Goal: Task Accomplishment & Management: Manage account settings

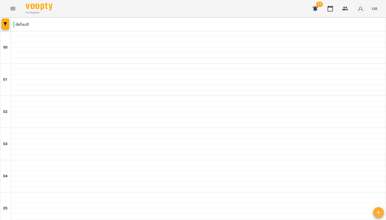
scroll to position [438, 0]
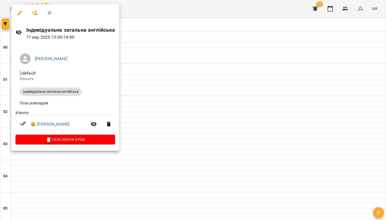
click at [205, 127] on div at bounding box center [193, 110] width 386 height 220
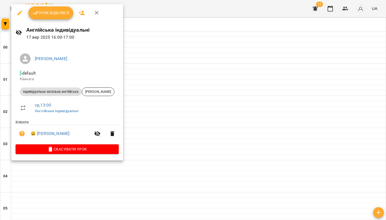
click at [61, 12] on span "Урок відбувся" at bounding box center [51, 13] width 36 height 6
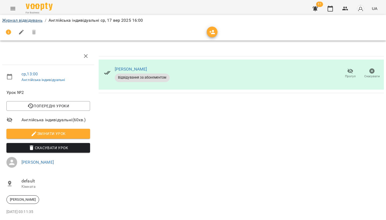
click at [37, 20] on link "Журнал відвідувань" at bounding box center [22, 20] width 40 height 5
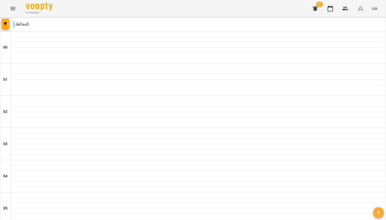
scroll to position [519, 0]
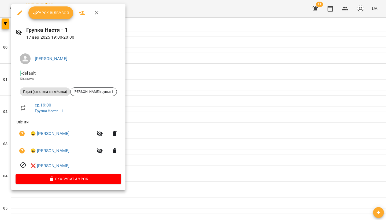
click at [18, 16] on icon "button" at bounding box center [20, 13] width 6 height 6
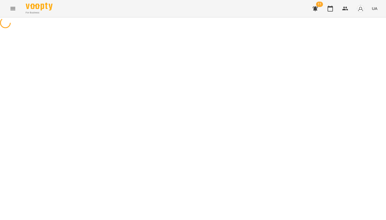
select select "**********"
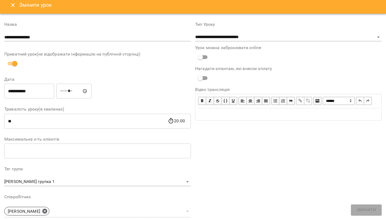
scroll to position [6, 0]
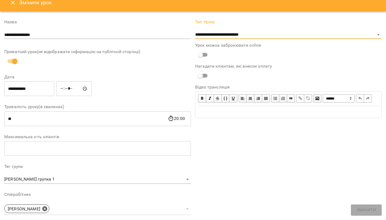
click at [14, 3] on icon "Close" at bounding box center [13, 2] width 6 height 6
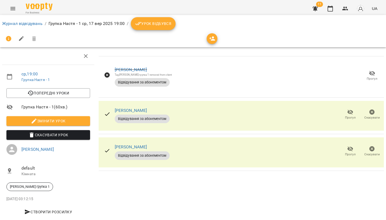
scroll to position [0, 0]
click at [163, 26] on span "Урок відбувся" at bounding box center [153, 23] width 36 height 6
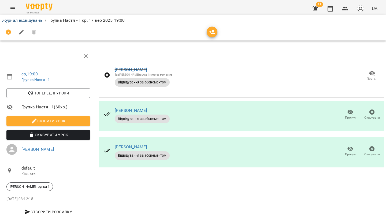
click at [32, 20] on link "Журнал відвідувань" at bounding box center [22, 20] width 40 height 5
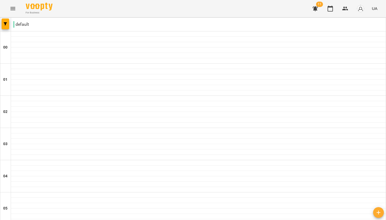
scroll to position [575, 0]
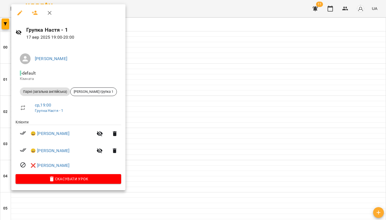
click at [137, 102] on div at bounding box center [193, 110] width 386 height 220
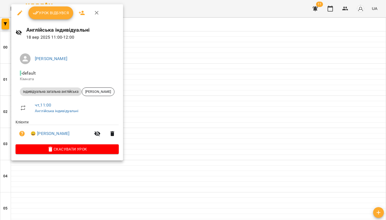
click at [55, 10] on span "Урок відбувся" at bounding box center [51, 13] width 36 height 6
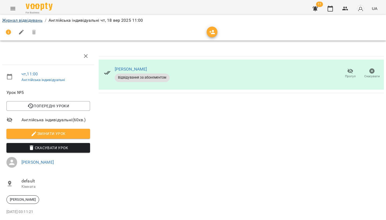
click at [28, 18] on link "Журнал відвідувань" at bounding box center [22, 20] width 40 height 5
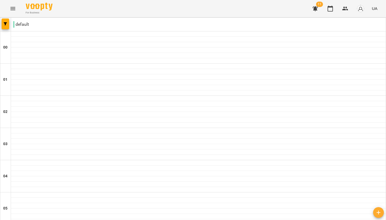
scroll to position [586, 0]
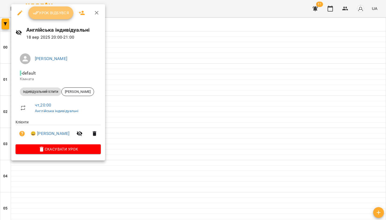
click at [60, 14] on span "Урок відбувся" at bounding box center [51, 13] width 36 height 6
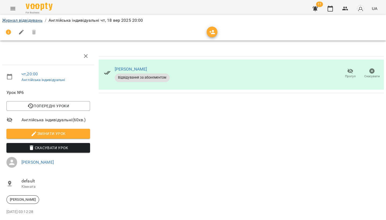
click at [32, 18] on link "Журнал відвідувань" at bounding box center [22, 20] width 40 height 5
